Goal: Transaction & Acquisition: Download file/media

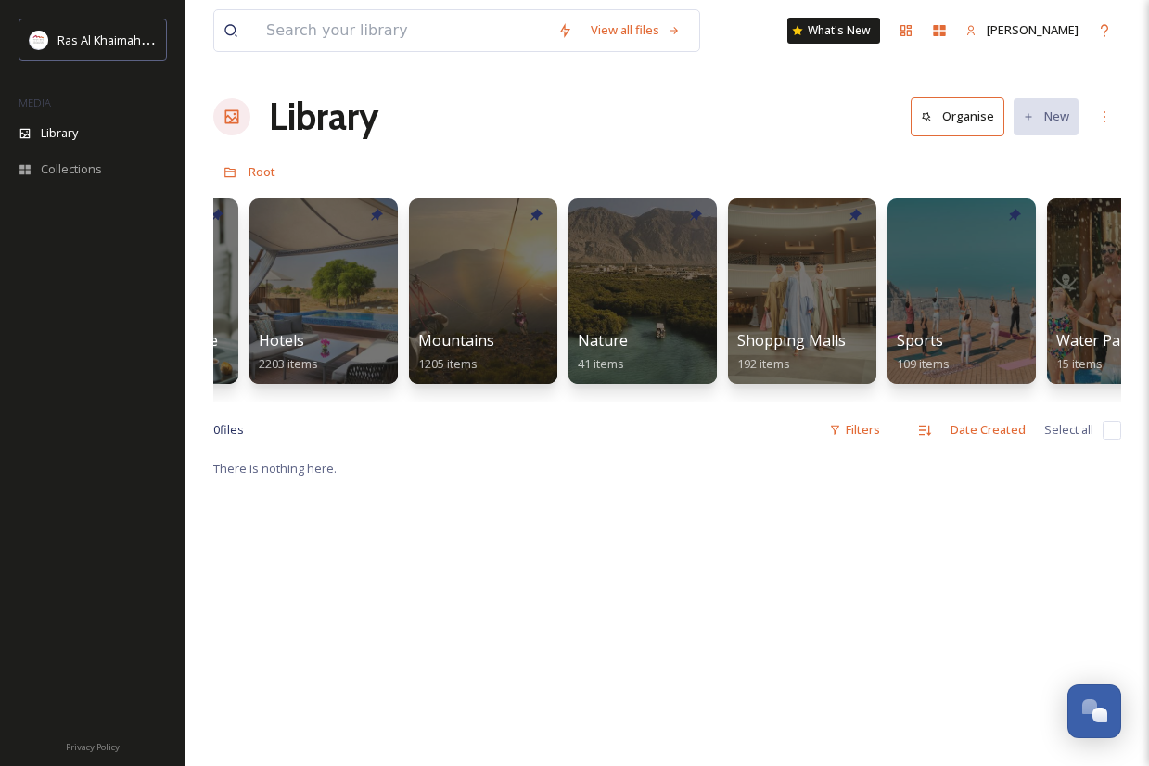
scroll to position [0, 1095]
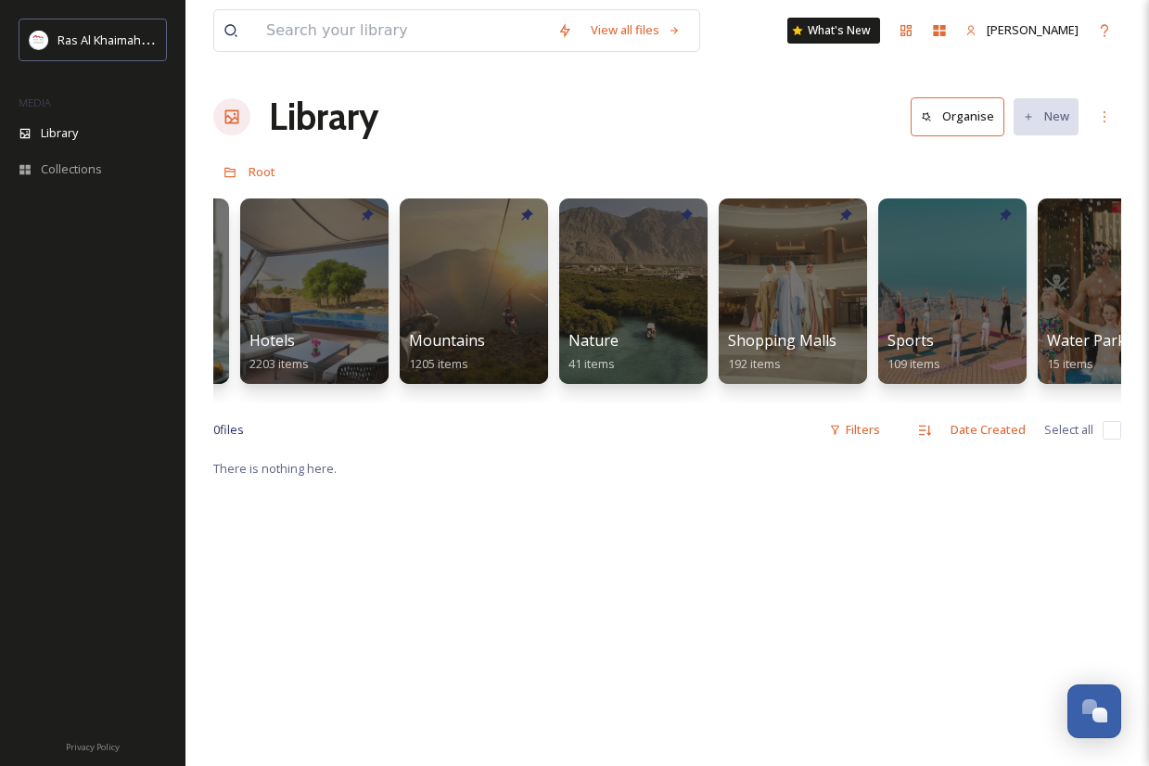
click at [525, 291] on div at bounding box center [474, 290] width 148 height 185
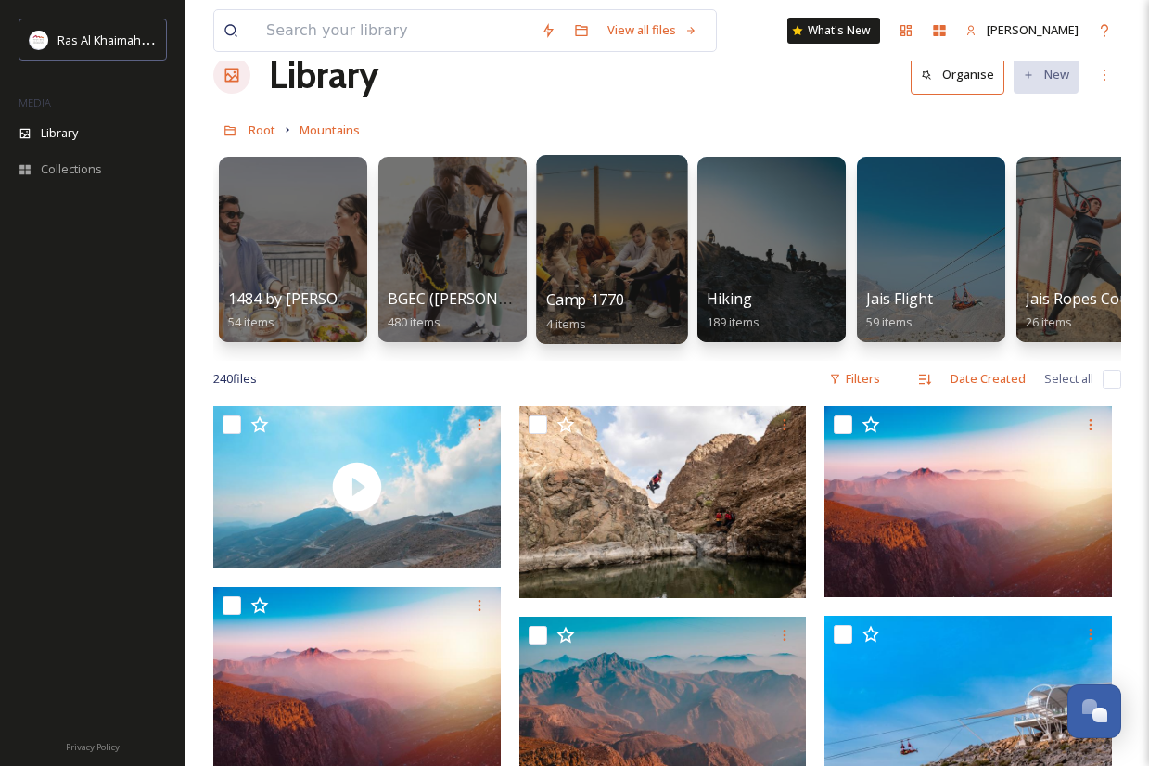
scroll to position [46, 0]
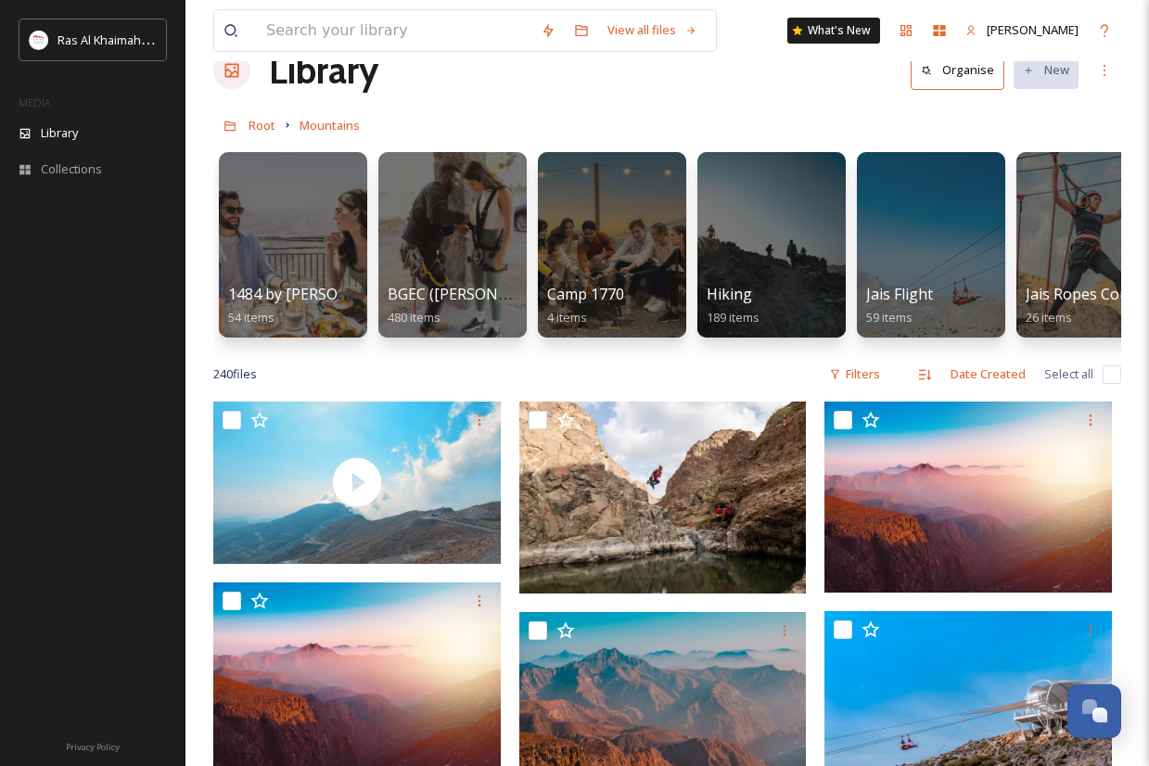
click at [259, 117] on link "Root" at bounding box center [261, 125] width 27 height 22
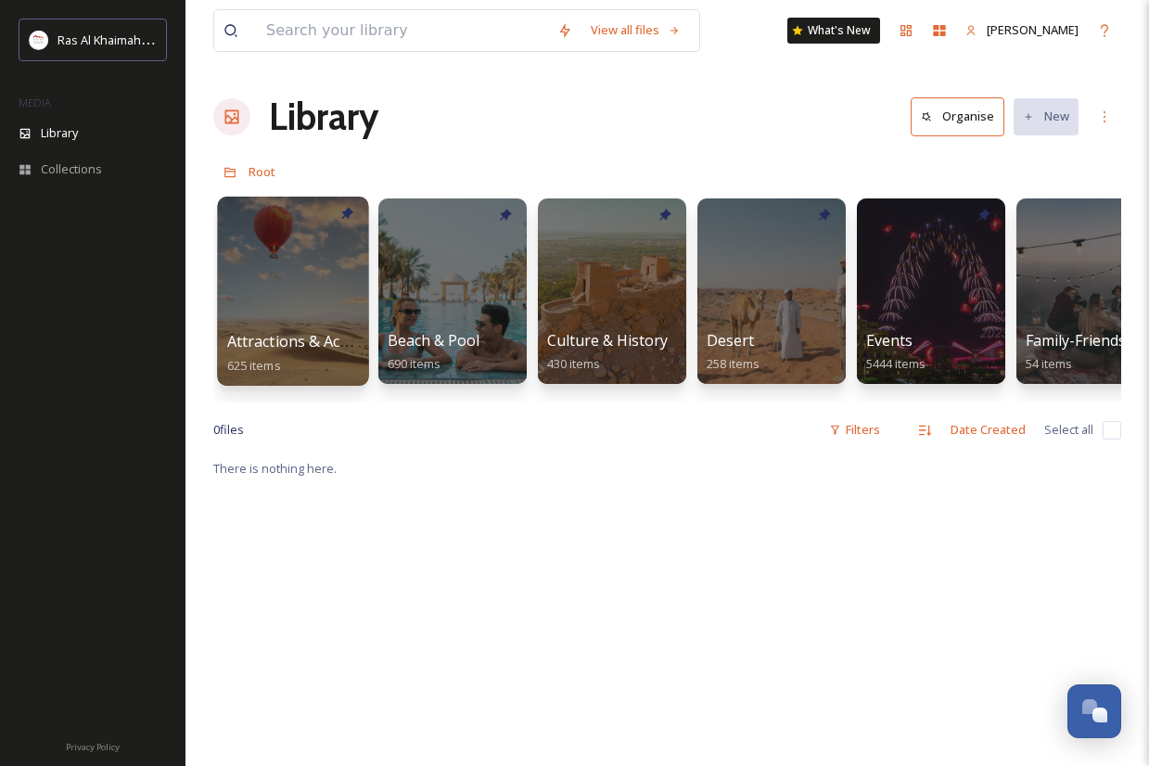
click at [328, 300] on div at bounding box center [292, 291] width 151 height 189
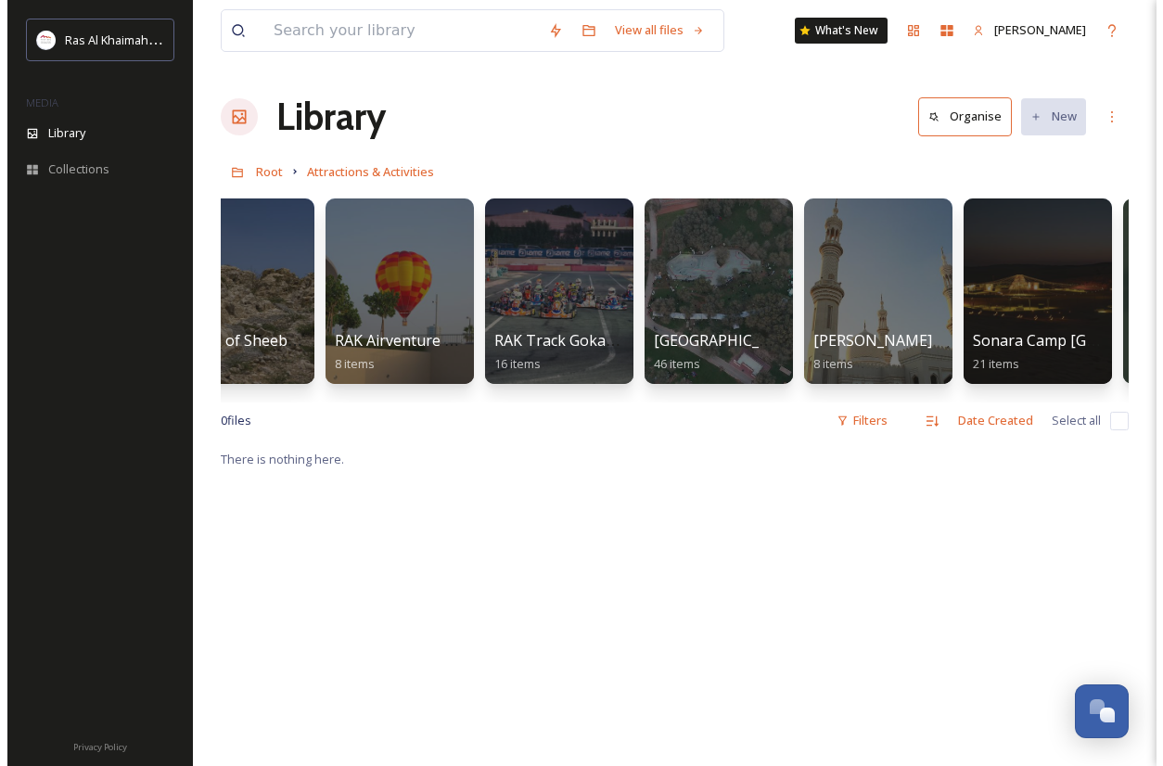
scroll to position [0, 2295]
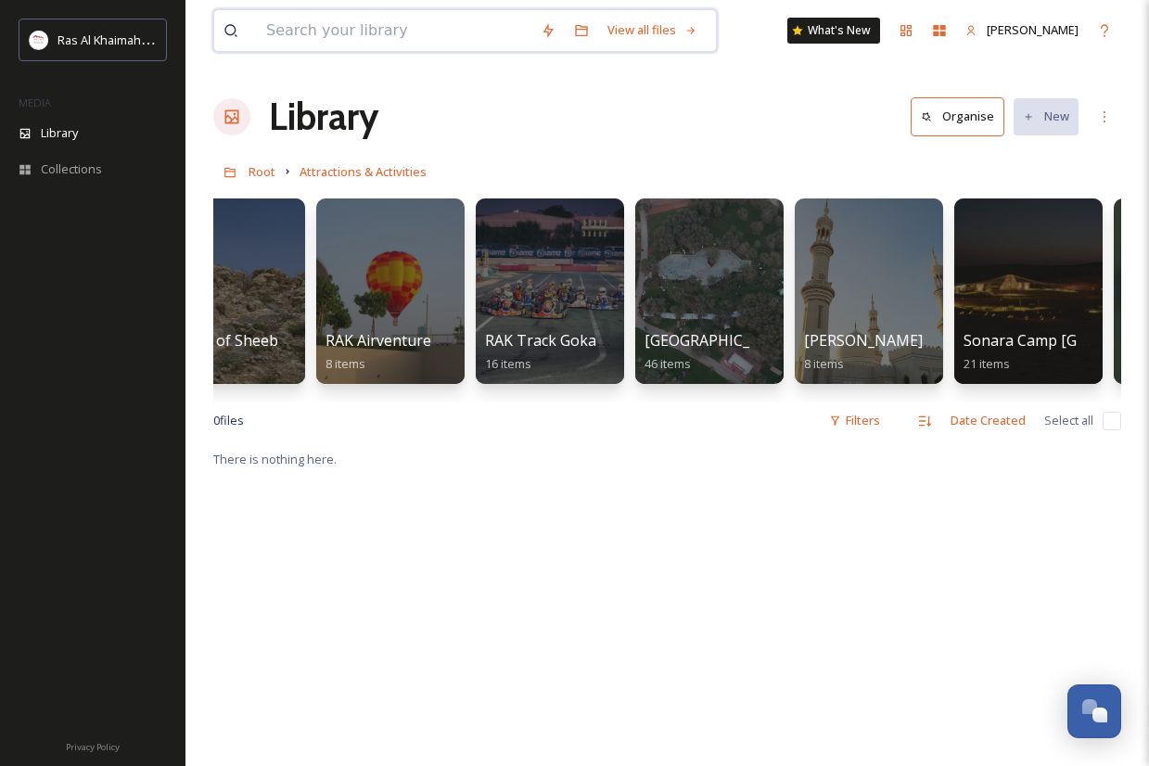
click at [406, 38] on input at bounding box center [394, 30] width 274 height 41
type input "b"
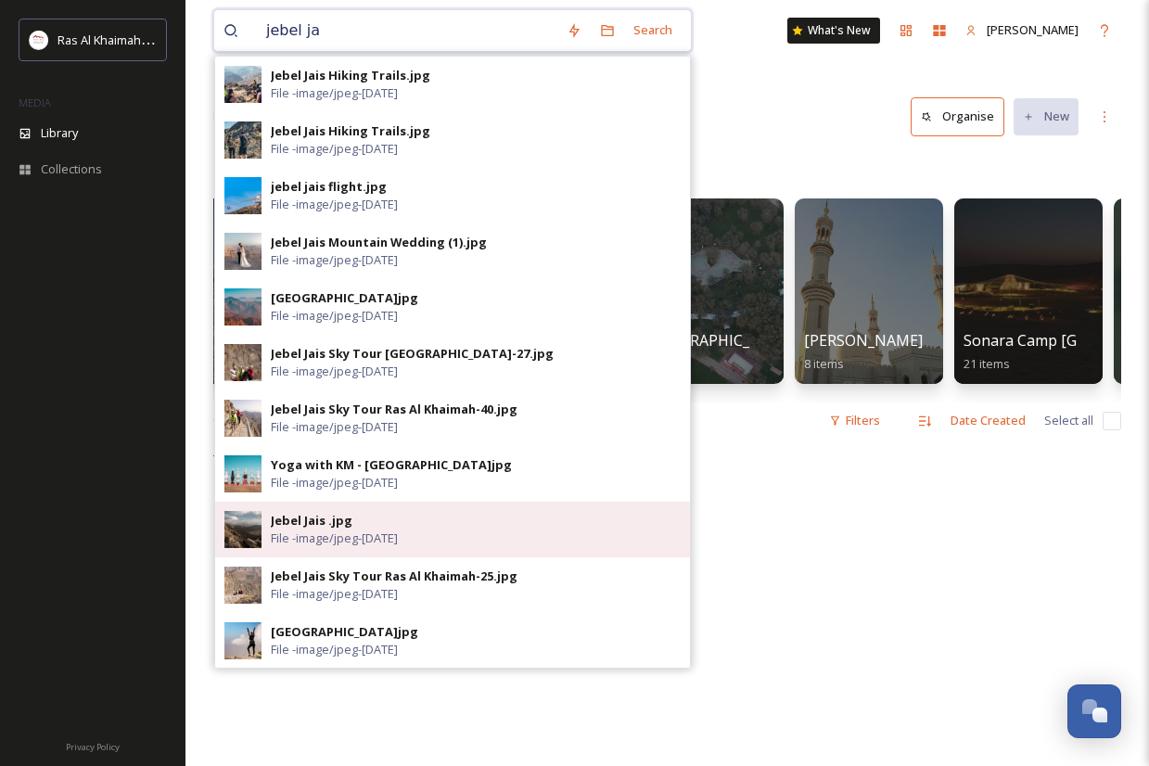
type input "jebel ja"
click at [291, 536] on span "File - image/jpeg - [DATE]" at bounding box center [334, 538] width 127 height 18
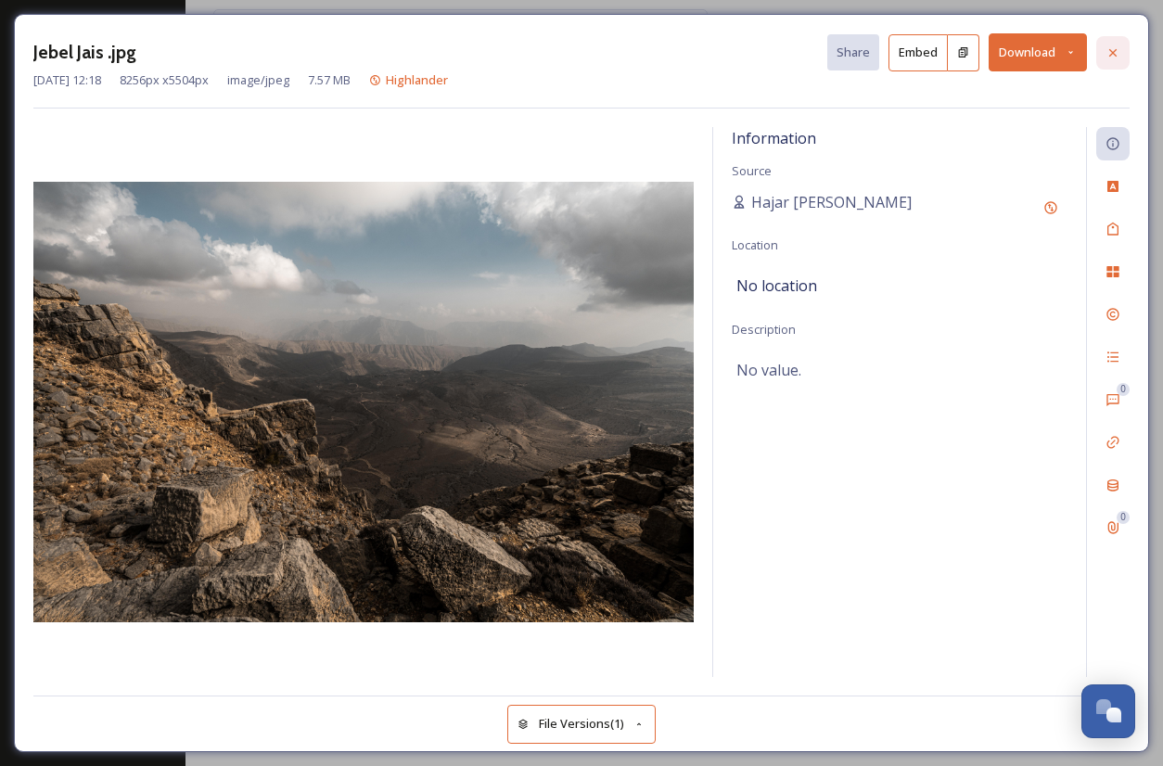
click at [1114, 53] on icon at bounding box center [1112, 51] width 7 height 7
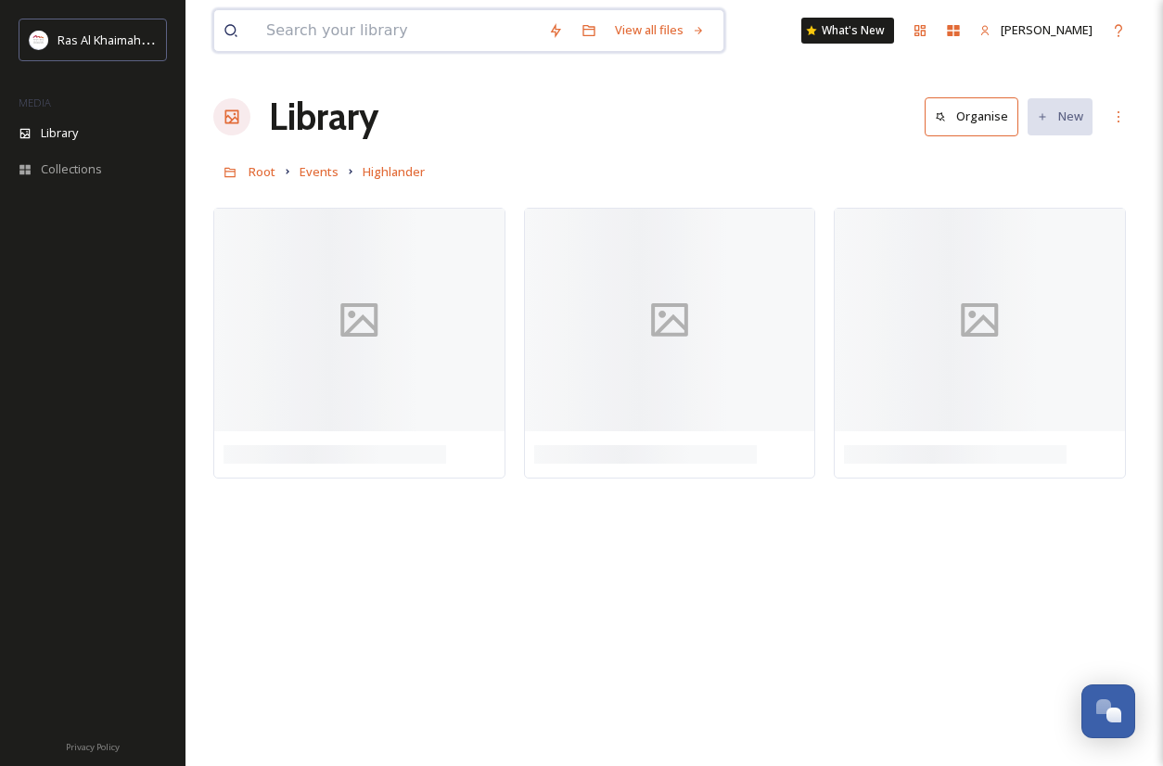
click at [447, 32] on input at bounding box center [398, 30] width 282 height 41
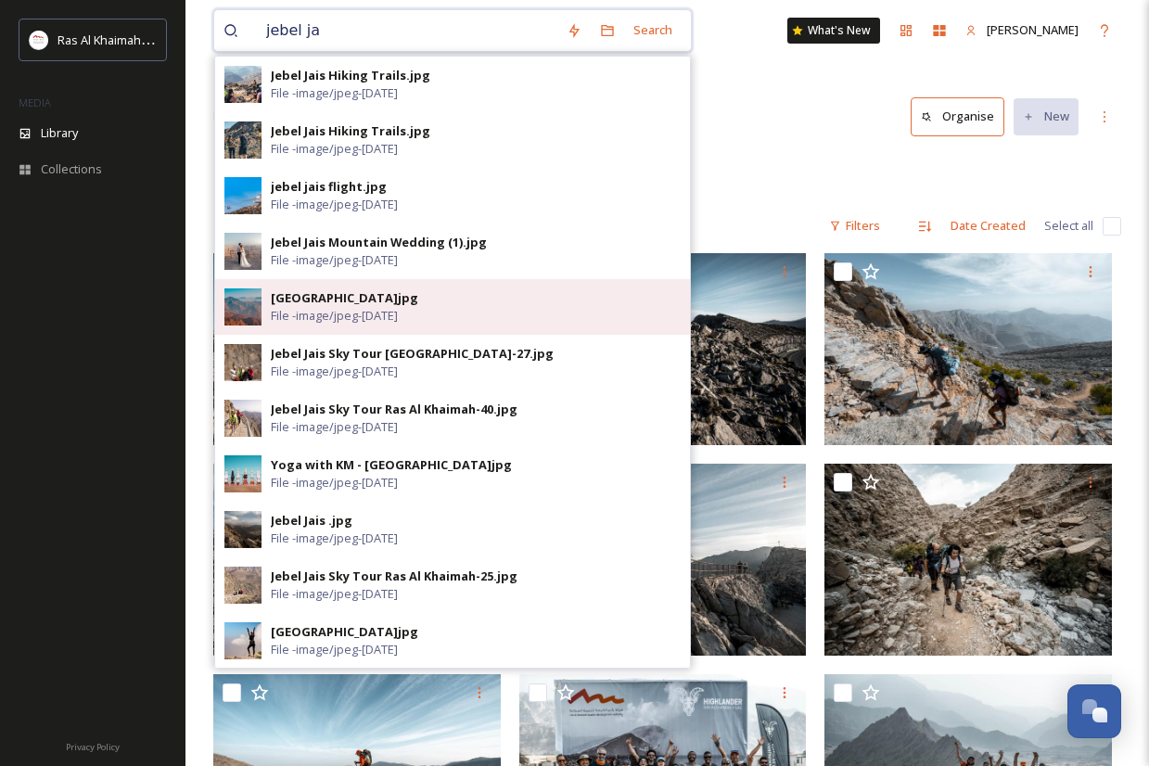
type input "jebel ja"
click at [372, 303] on div "[GEOGRAPHIC_DATA]jpg" at bounding box center [344, 298] width 147 height 18
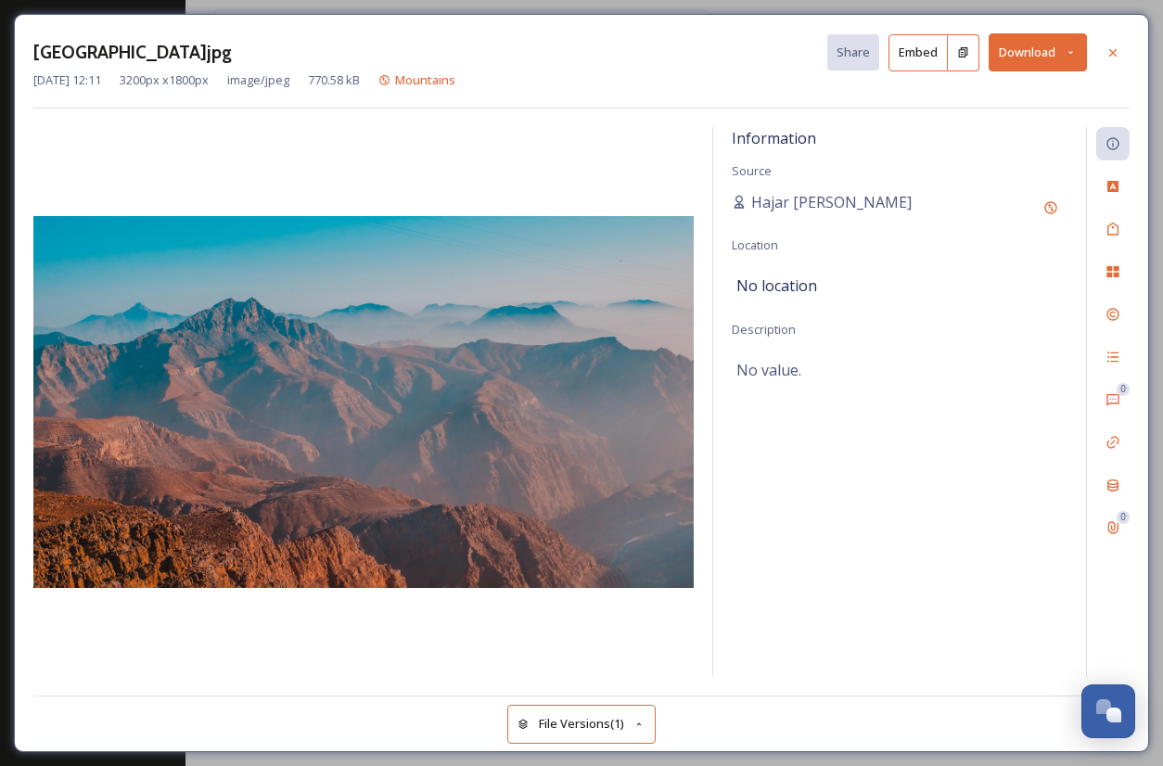
click at [1050, 63] on button "Download" at bounding box center [1037, 52] width 98 height 38
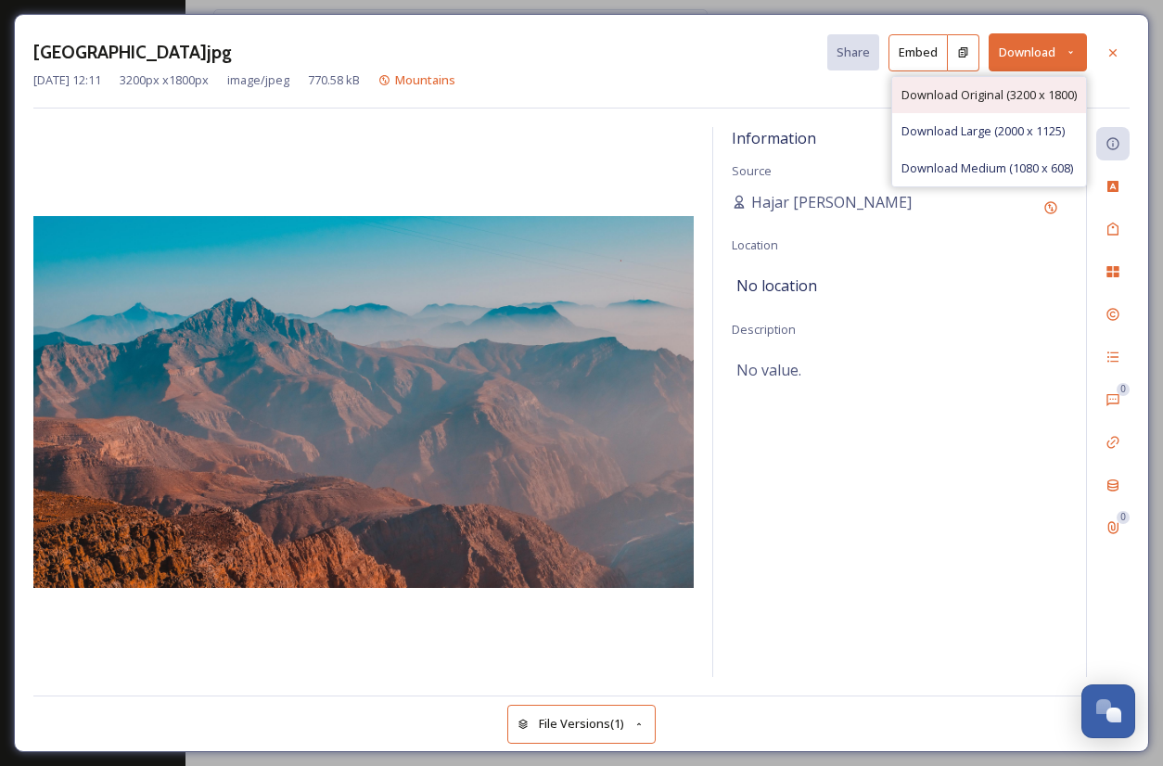
click at [1006, 92] on span "Download Original (3200 x 1800)" at bounding box center [988, 95] width 175 height 18
